Goal: Navigation & Orientation: Find specific page/section

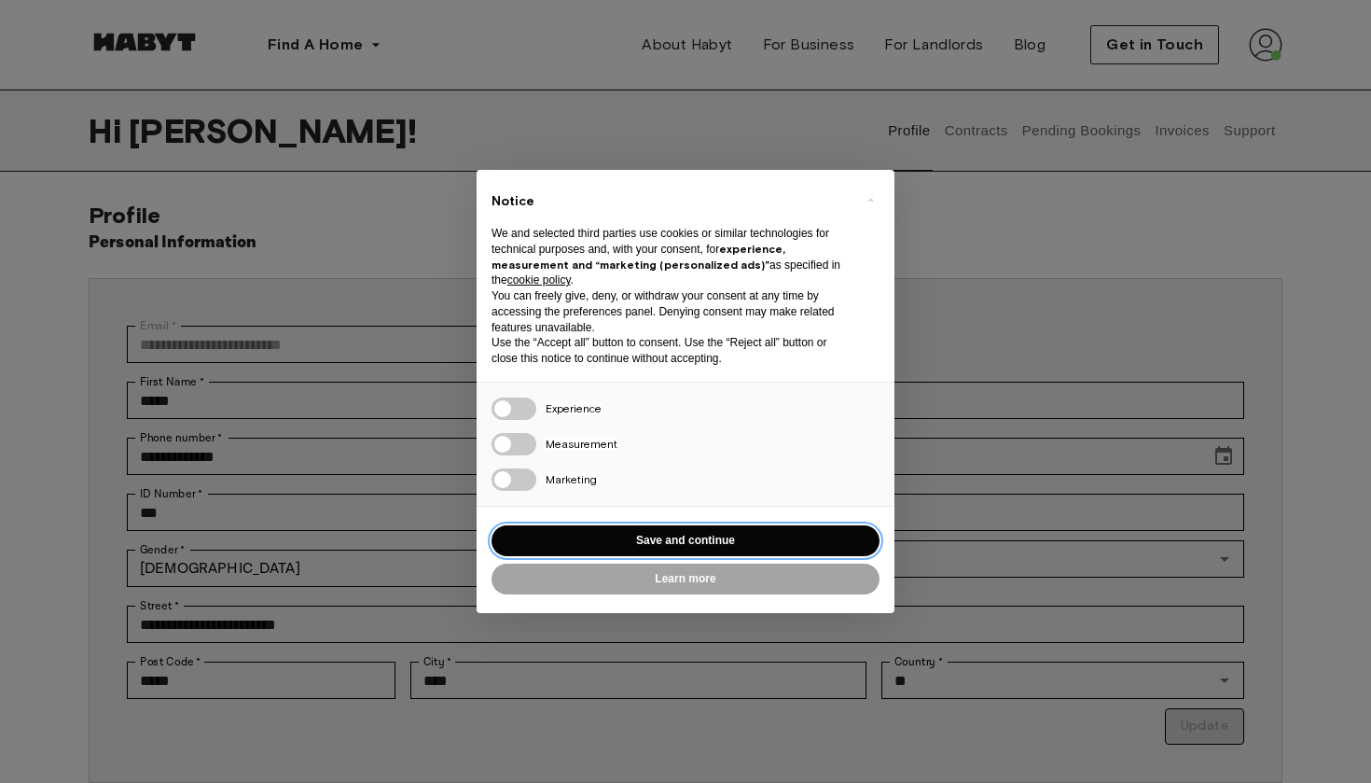
click at [798, 538] on button "Save and continue" at bounding box center [686, 540] width 388 height 31
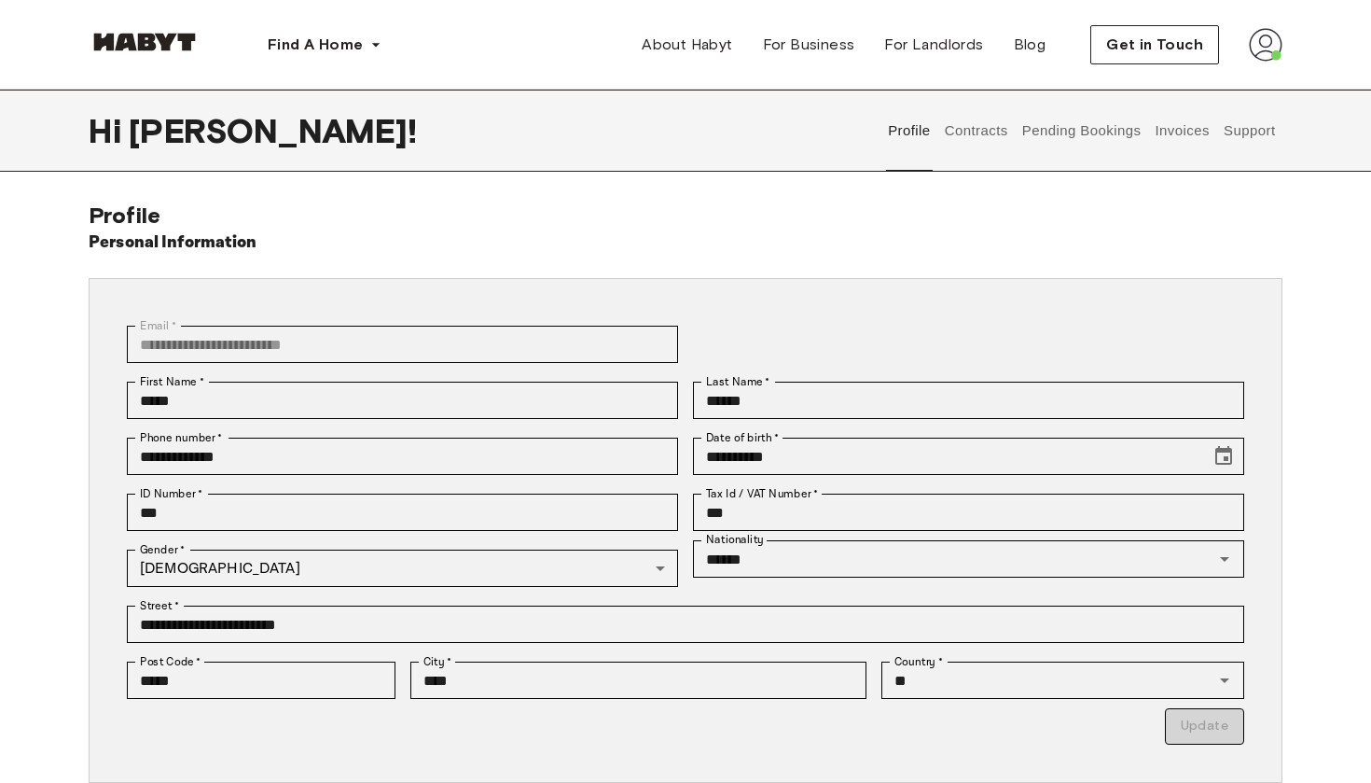
click at [1120, 135] on button "Pending Bookings" at bounding box center [1082, 131] width 124 height 82
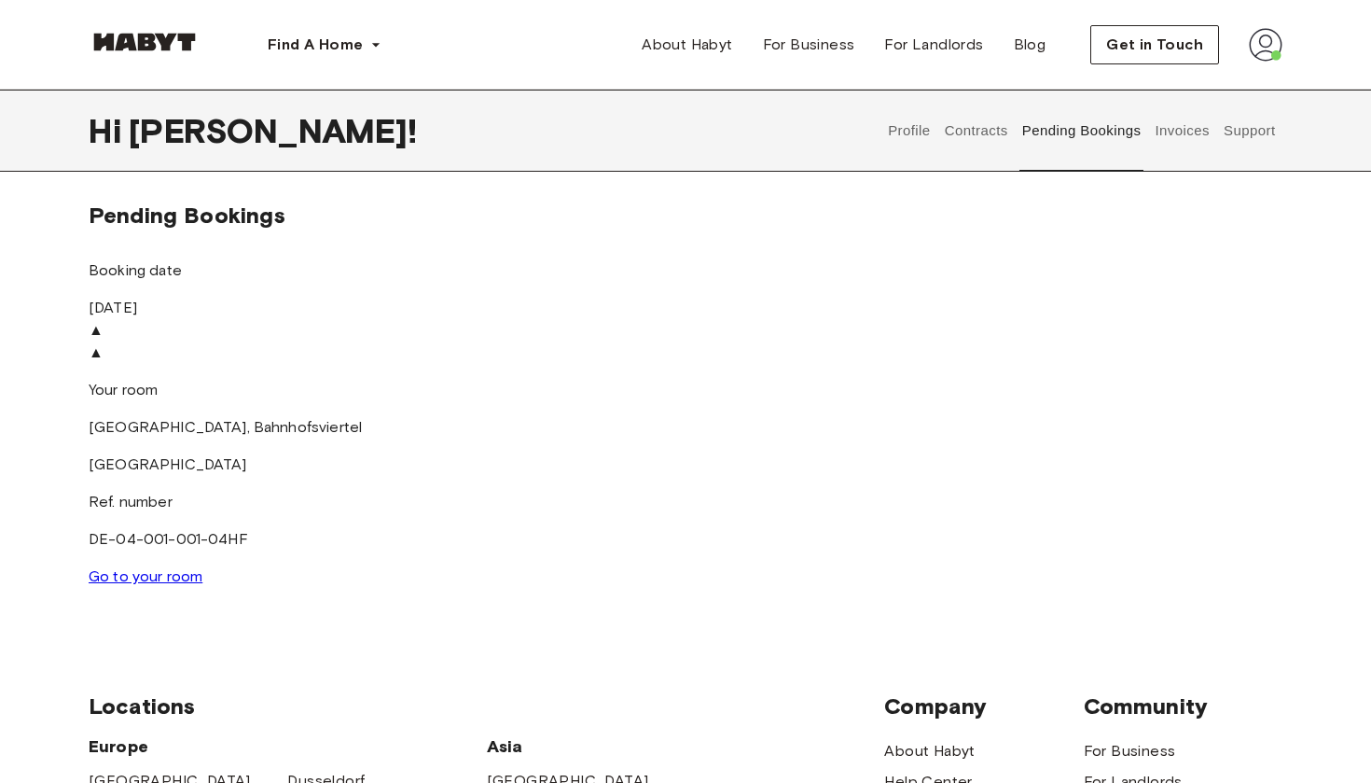
click at [984, 126] on button "Contracts" at bounding box center [976, 131] width 68 height 82
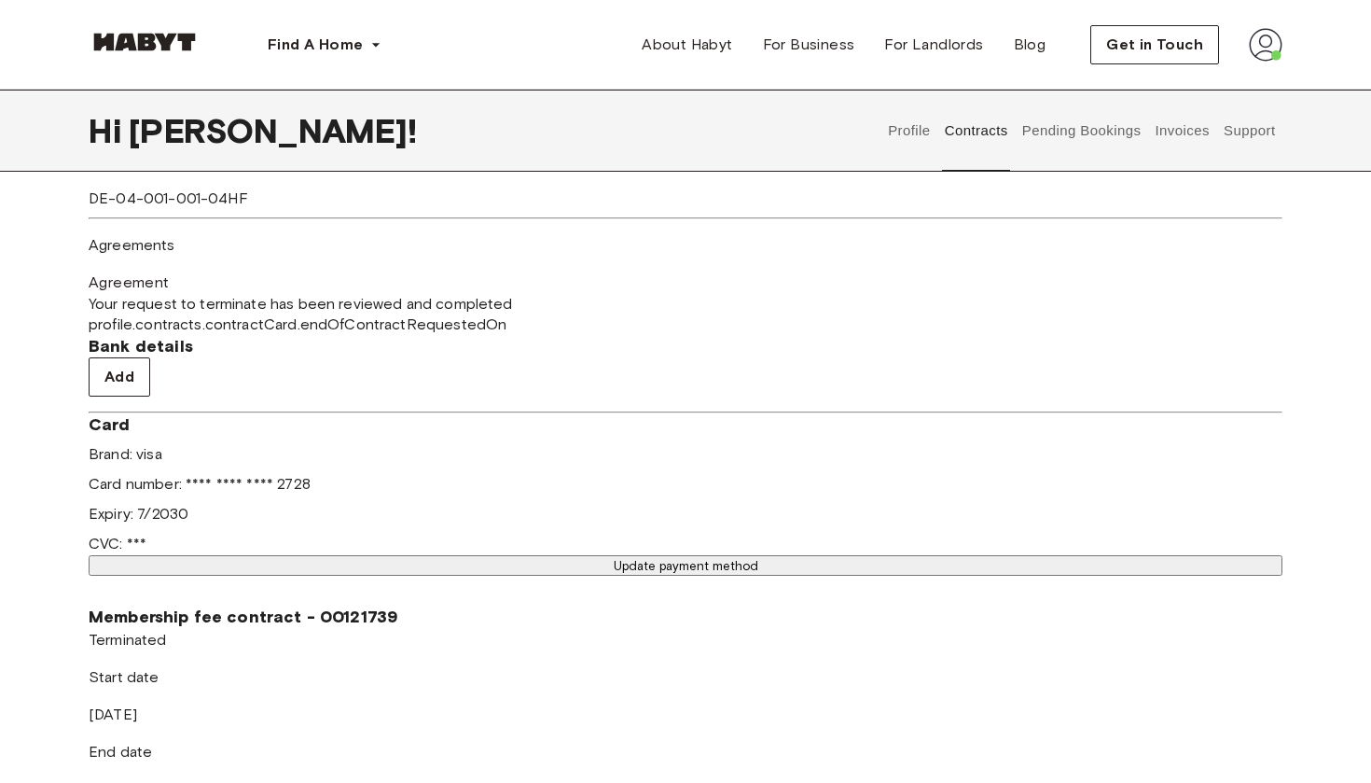
scroll to position [558, 0]
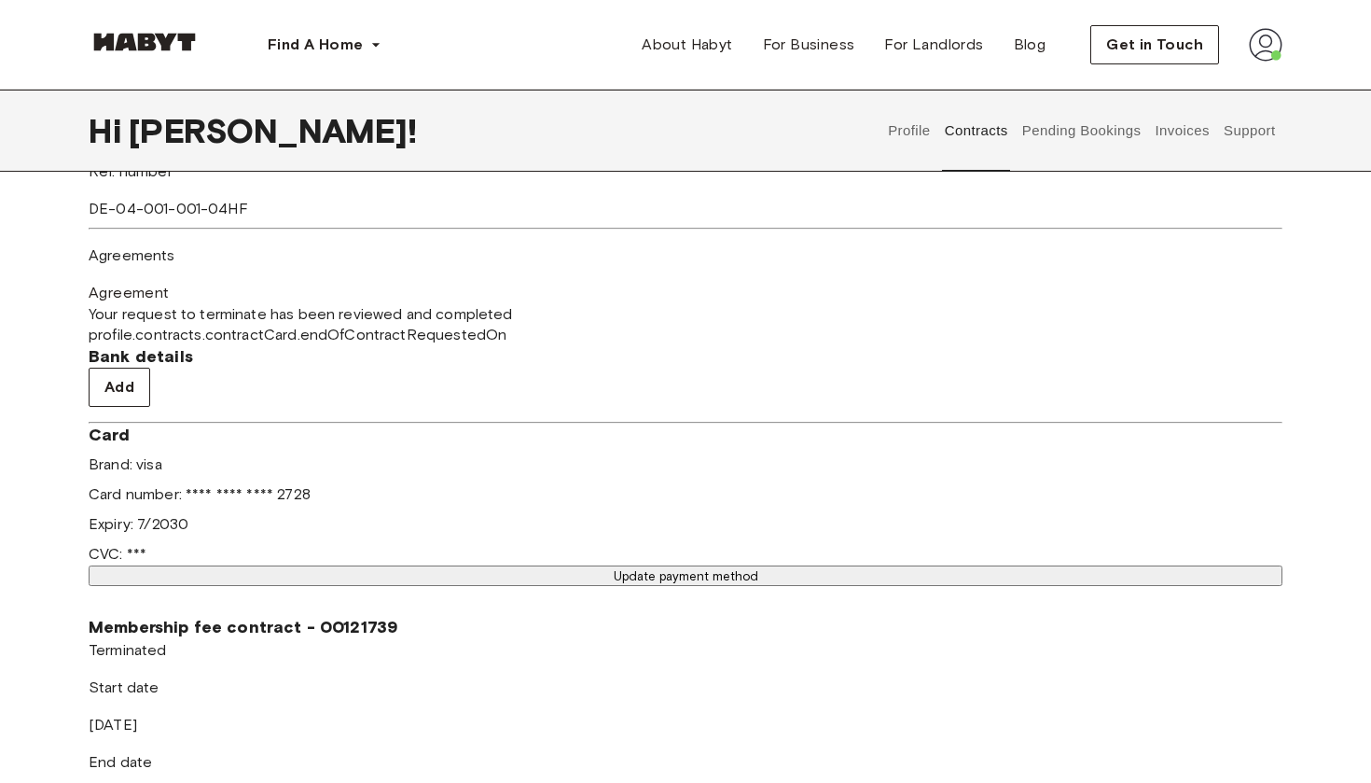
click at [916, 142] on button "Profile" at bounding box center [910, 131] width 48 height 82
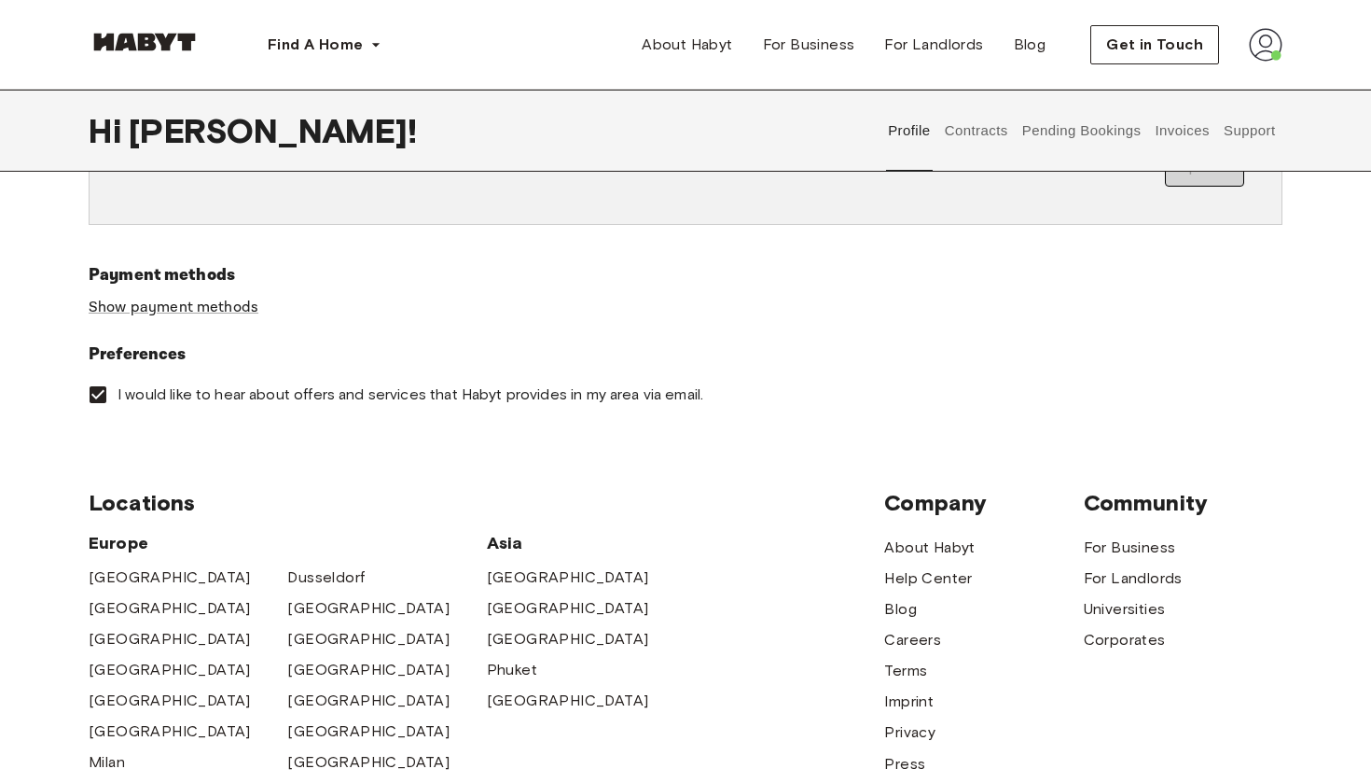
click at [1242, 135] on button "Support" at bounding box center [1249, 131] width 57 height 82
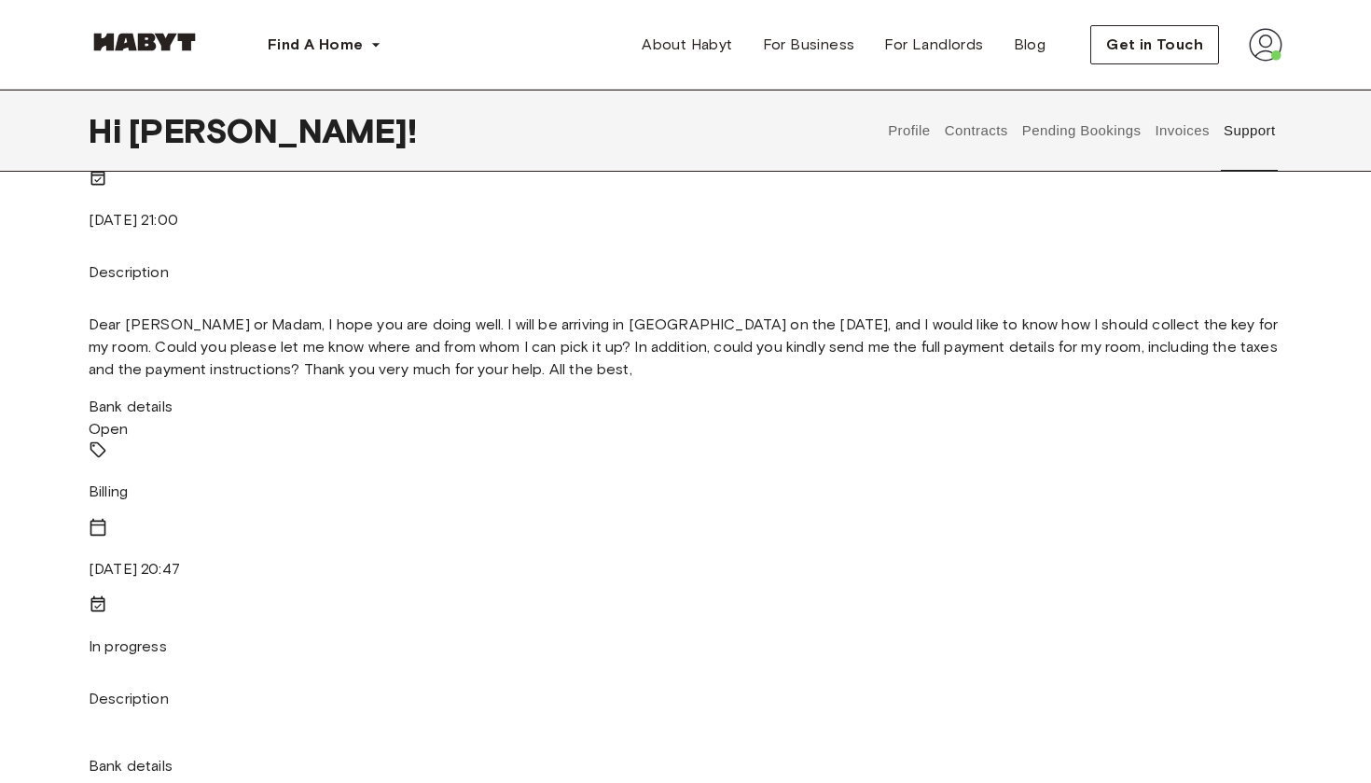
scroll to position [356, 0]
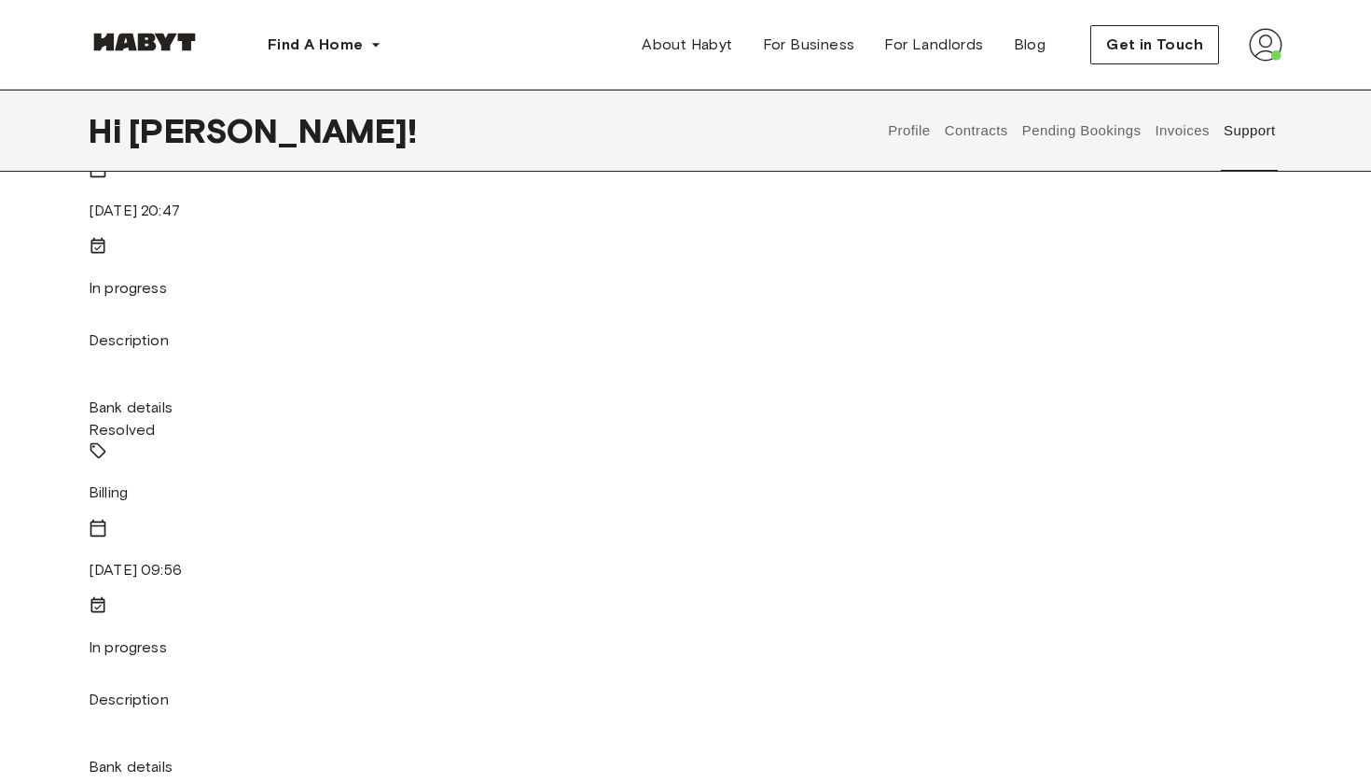
scroll to position [0, 0]
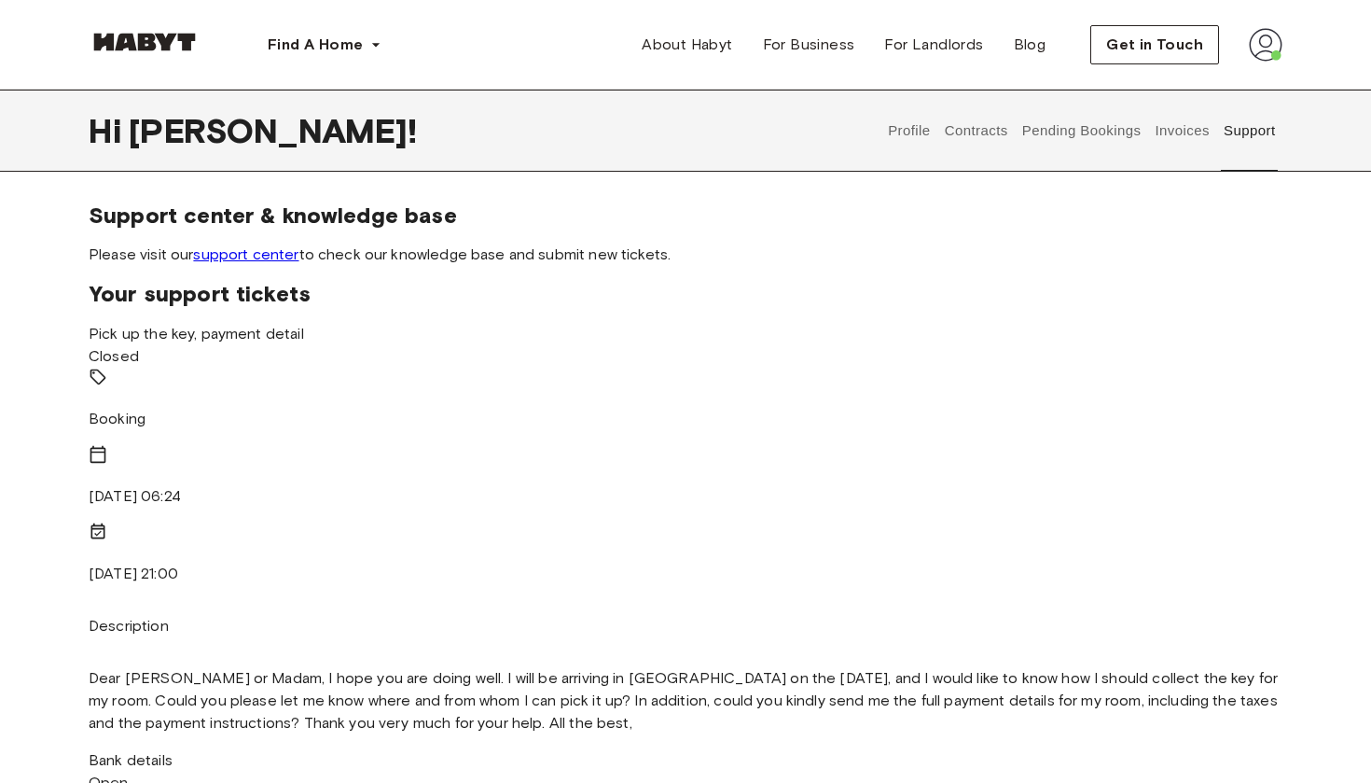
click at [1166, 141] on button "Invoices" at bounding box center [1182, 131] width 59 height 82
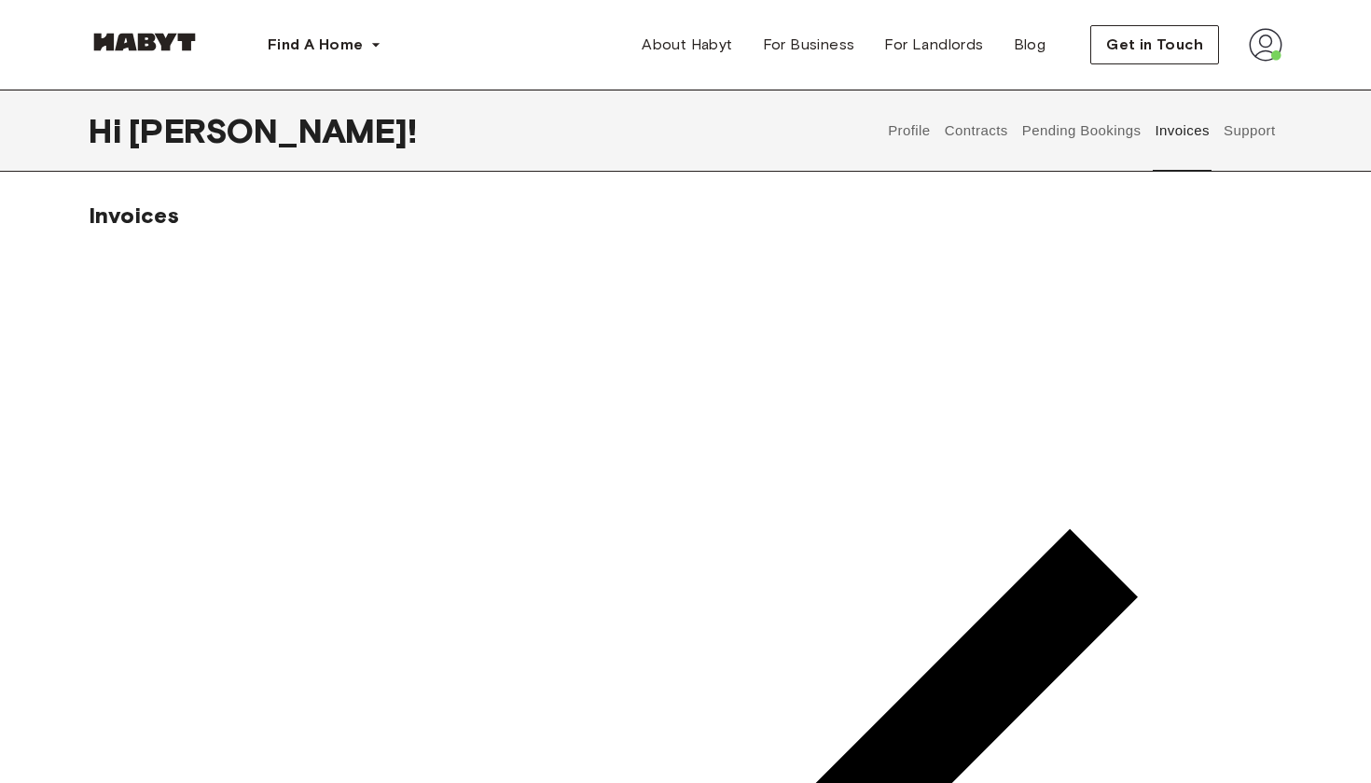
click at [692, 40] on span "About Habyt" at bounding box center [687, 45] width 90 height 22
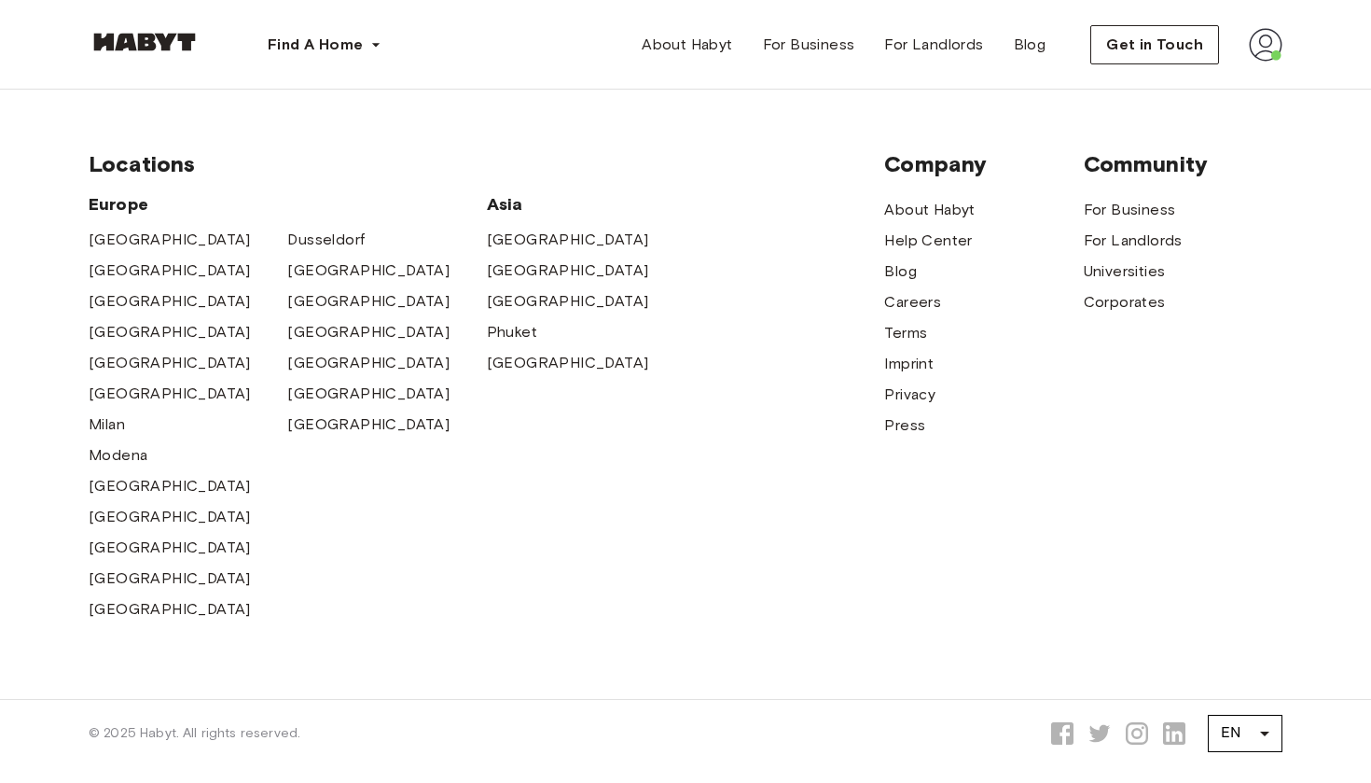
scroll to position [659, 0]
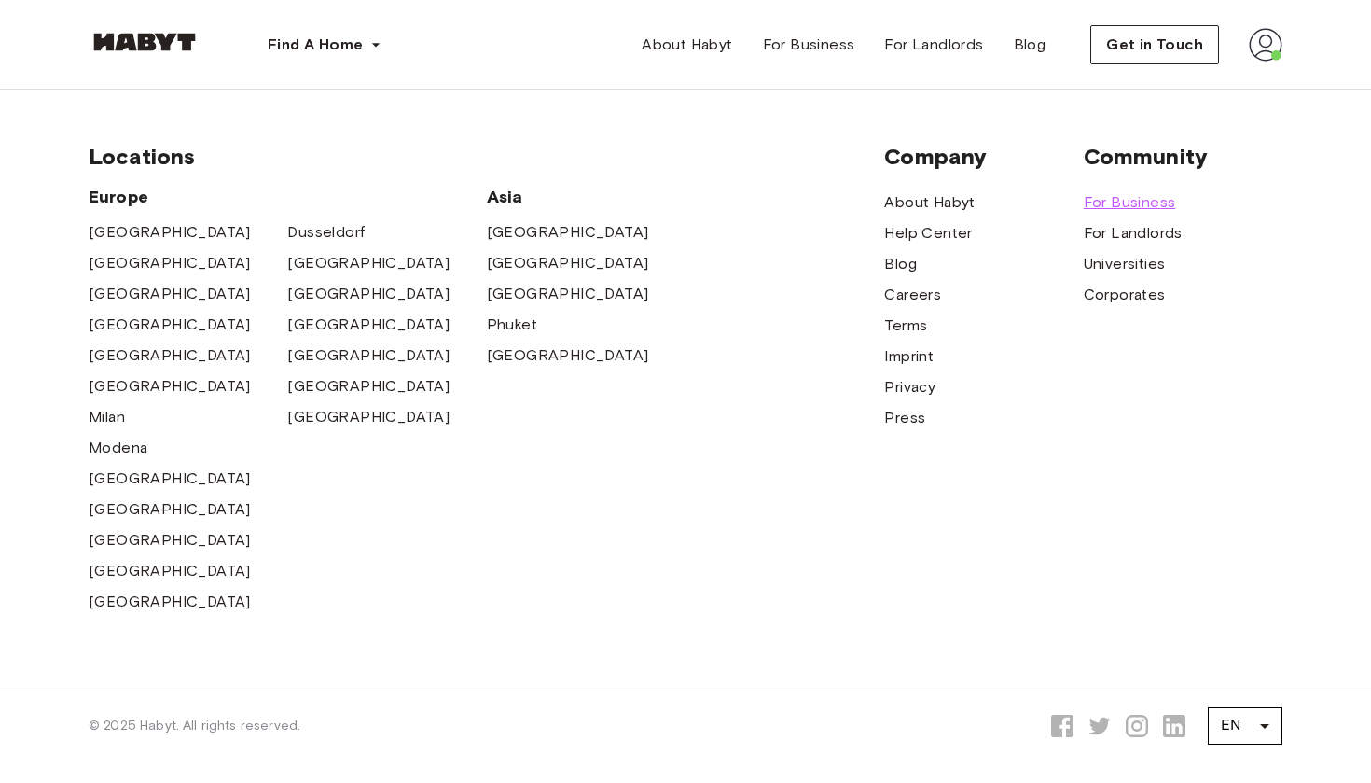
click at [1105, 201] on span "For Business" at bounding box center [1130, 202] width 92 height 22
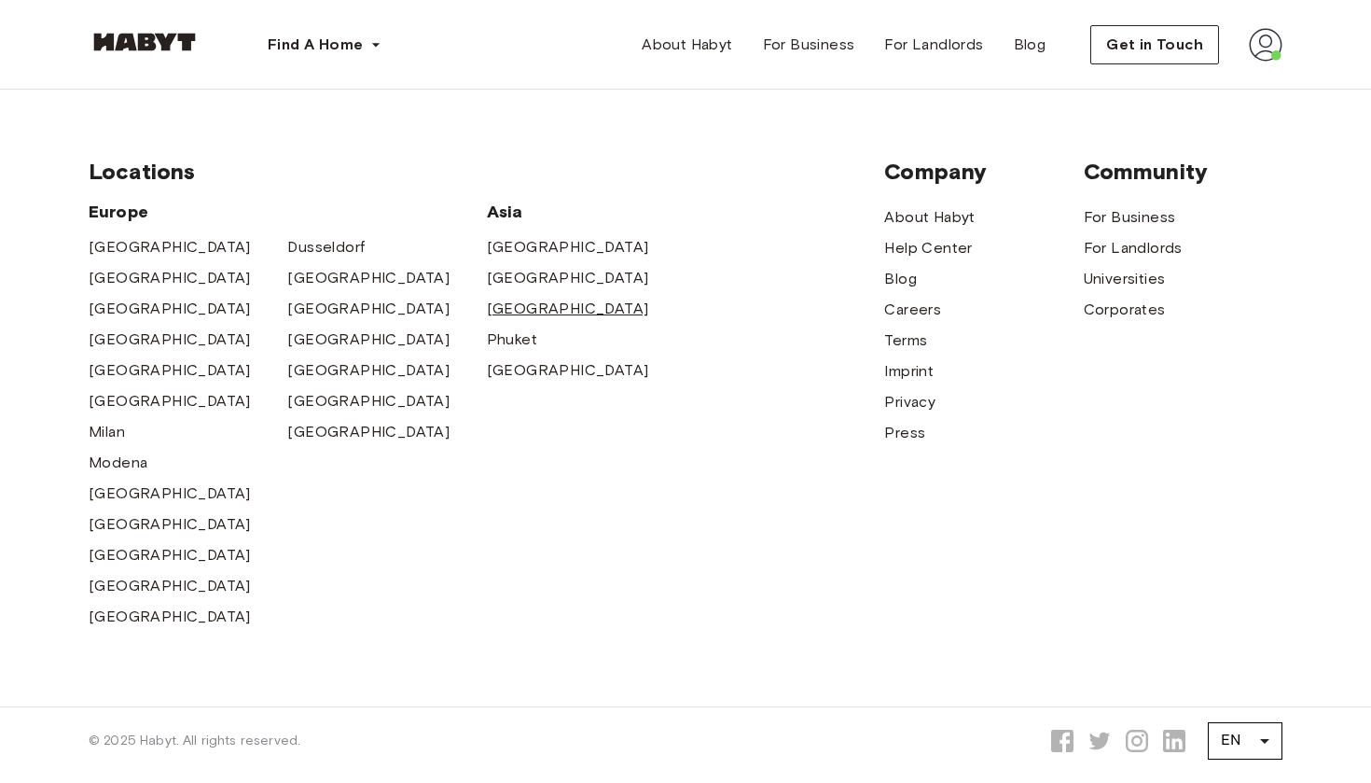
scroll to position [673, 0]
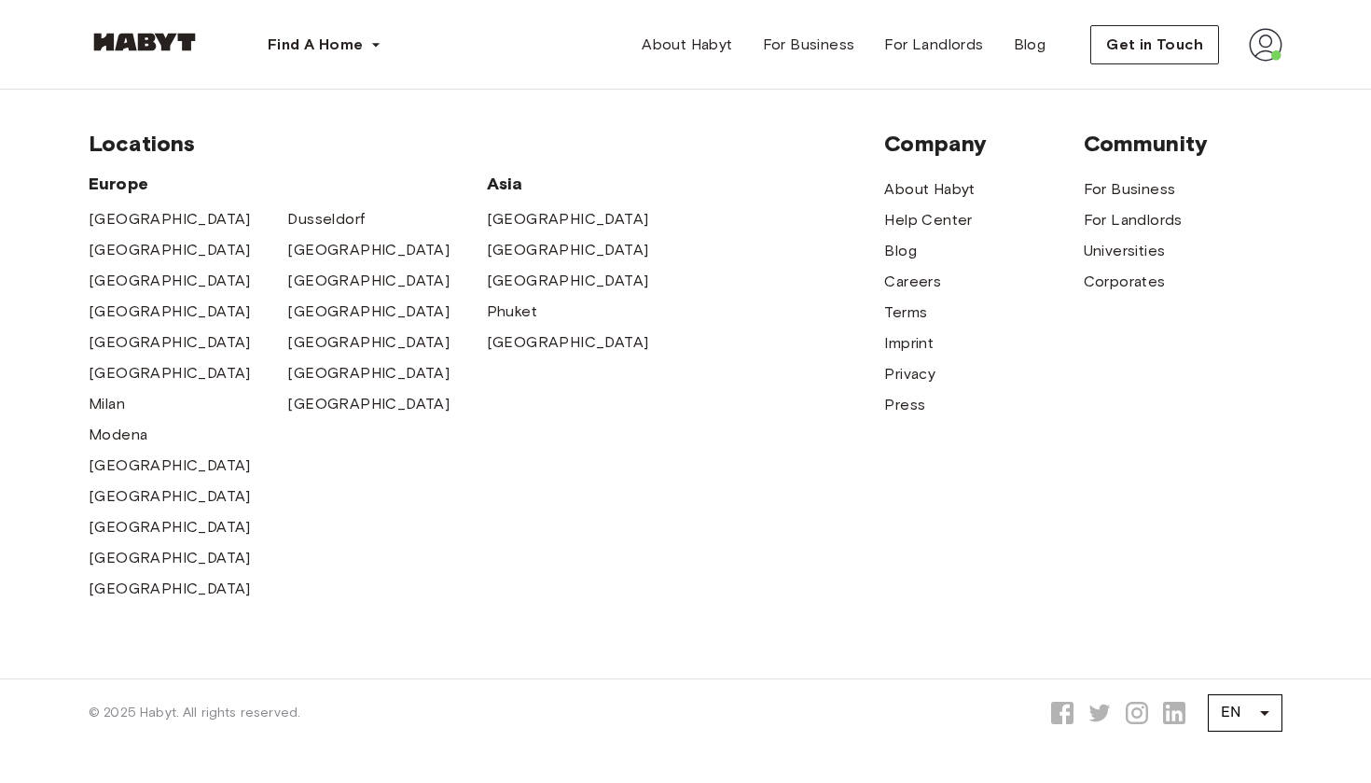
click at [1129, 701] on icon at bounding box center [1137, 712] width 22 height 22
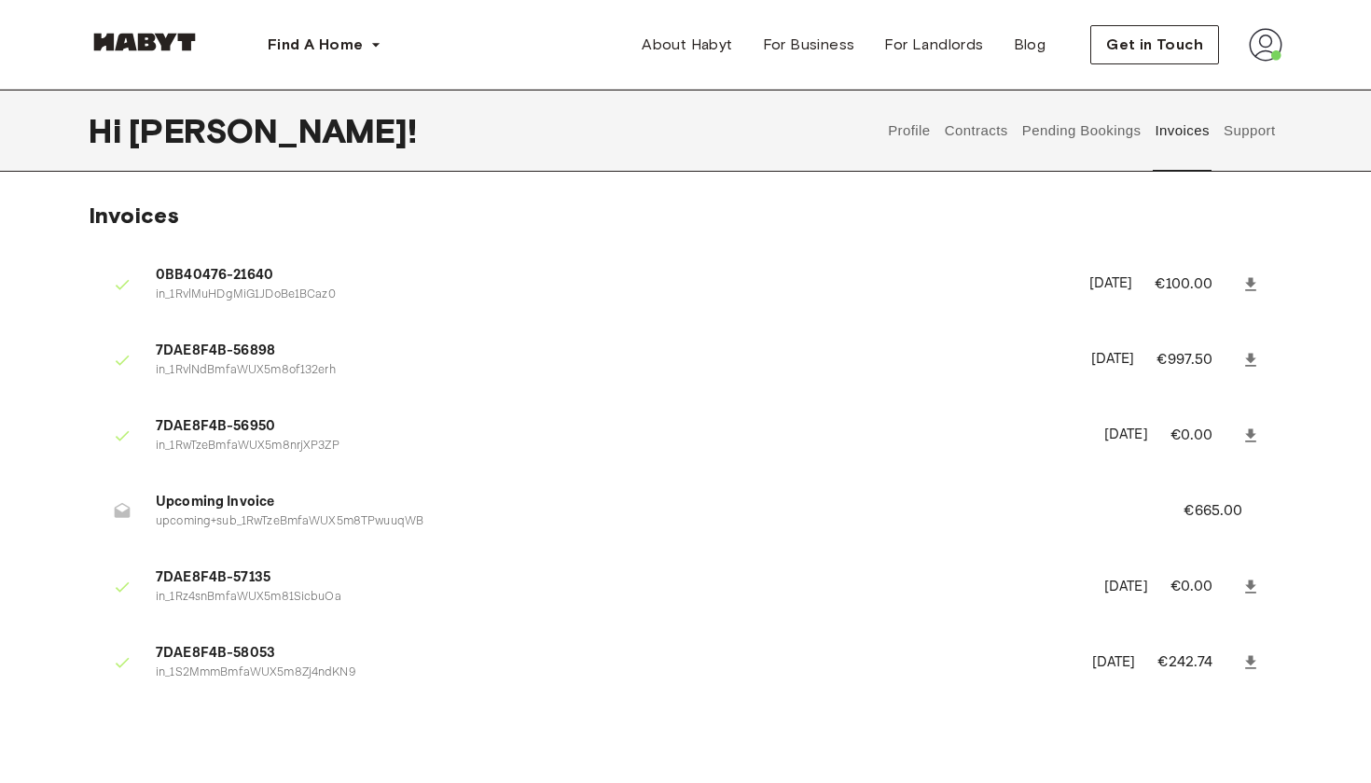
click at [1241, 131] on button "Support" at bounding box center [1249, 131] width 57 height 82
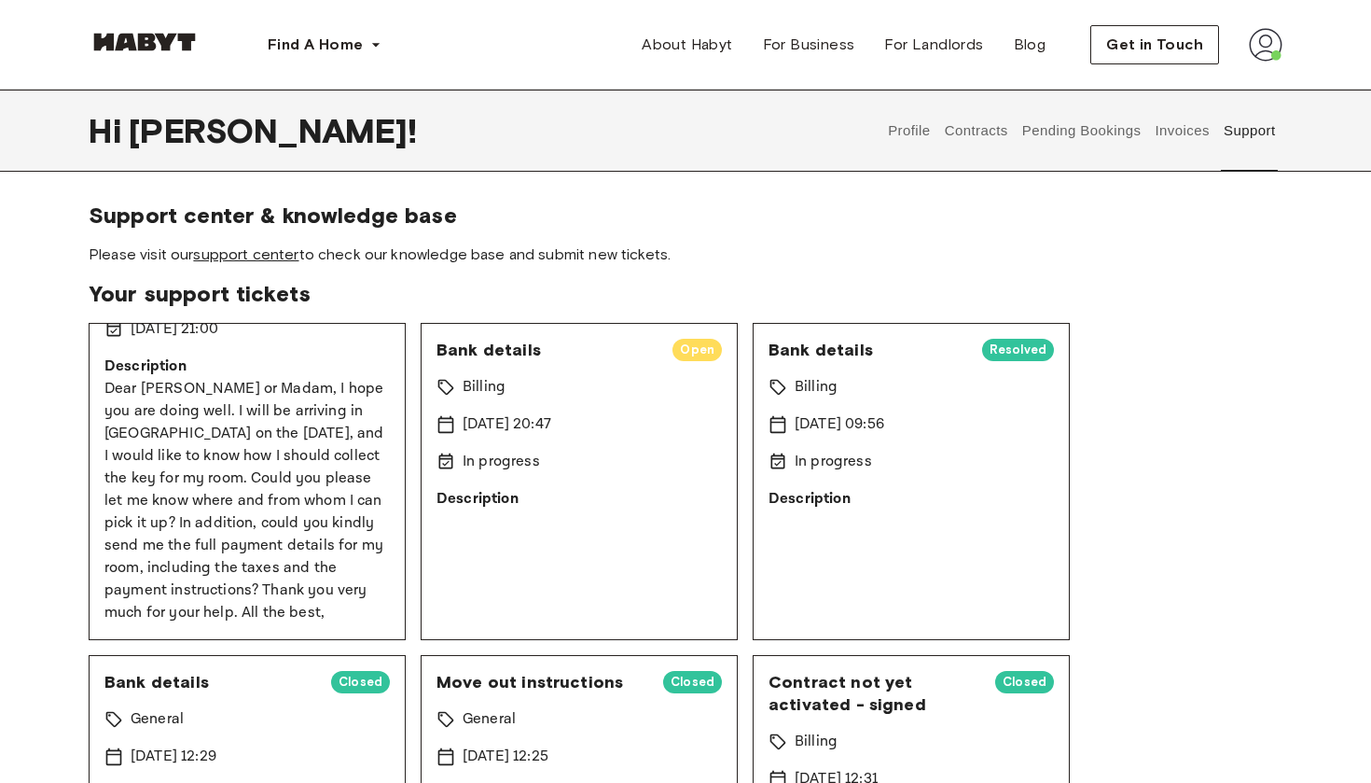
click at [257, 248] on link "support center" at bounding box center [245, 254] width 105 height 18
